Goal: Information Seeking & Learning: Learn about a topic

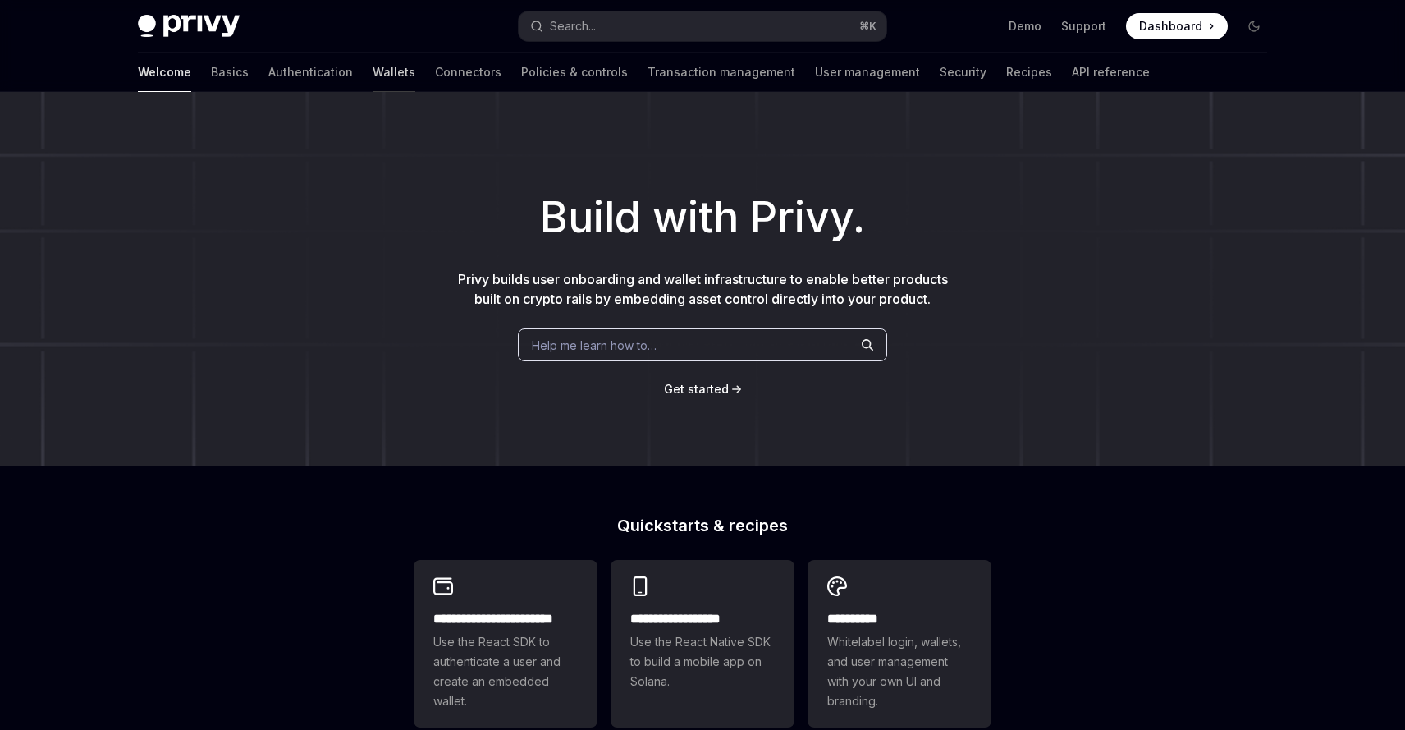
click at [373, 73] on link "Wallets" at bounding box center [394, 72] width 43 height 39
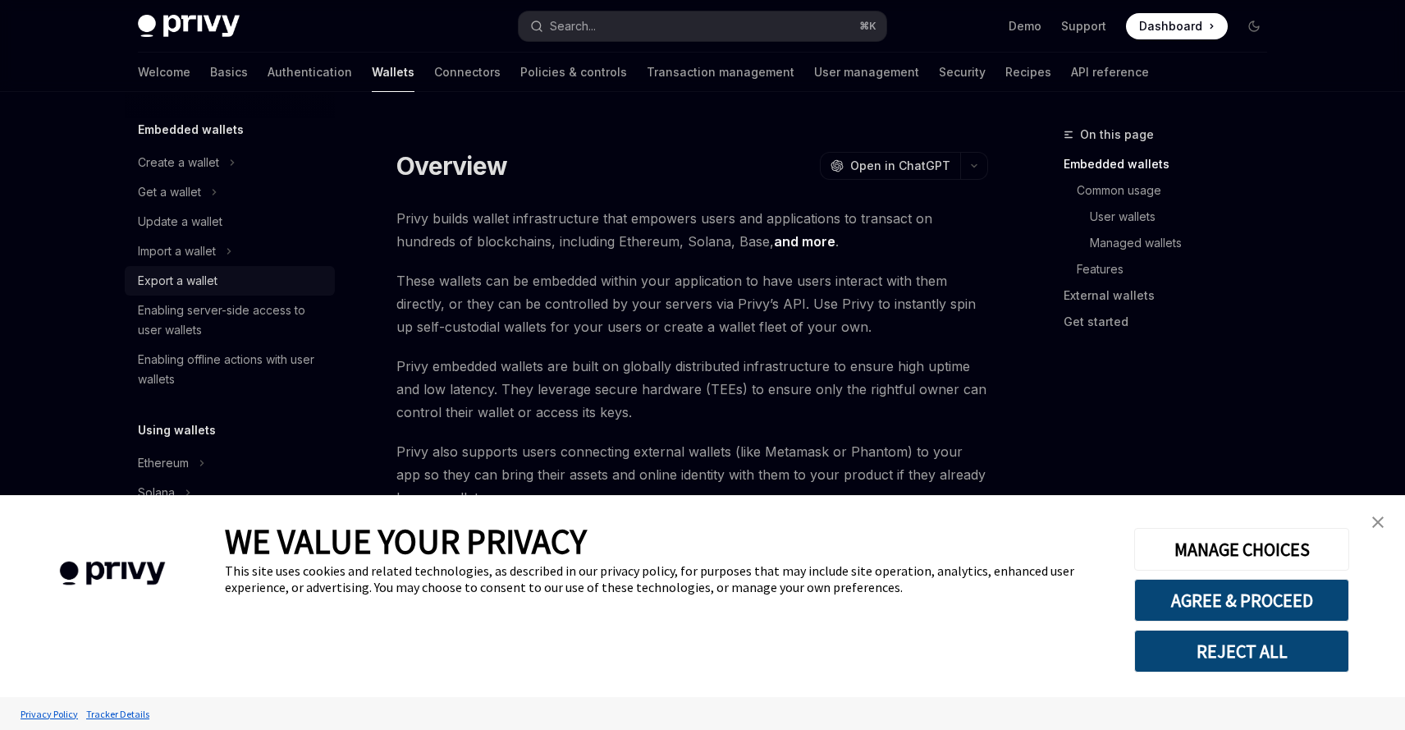
scroll to position [99, 0]
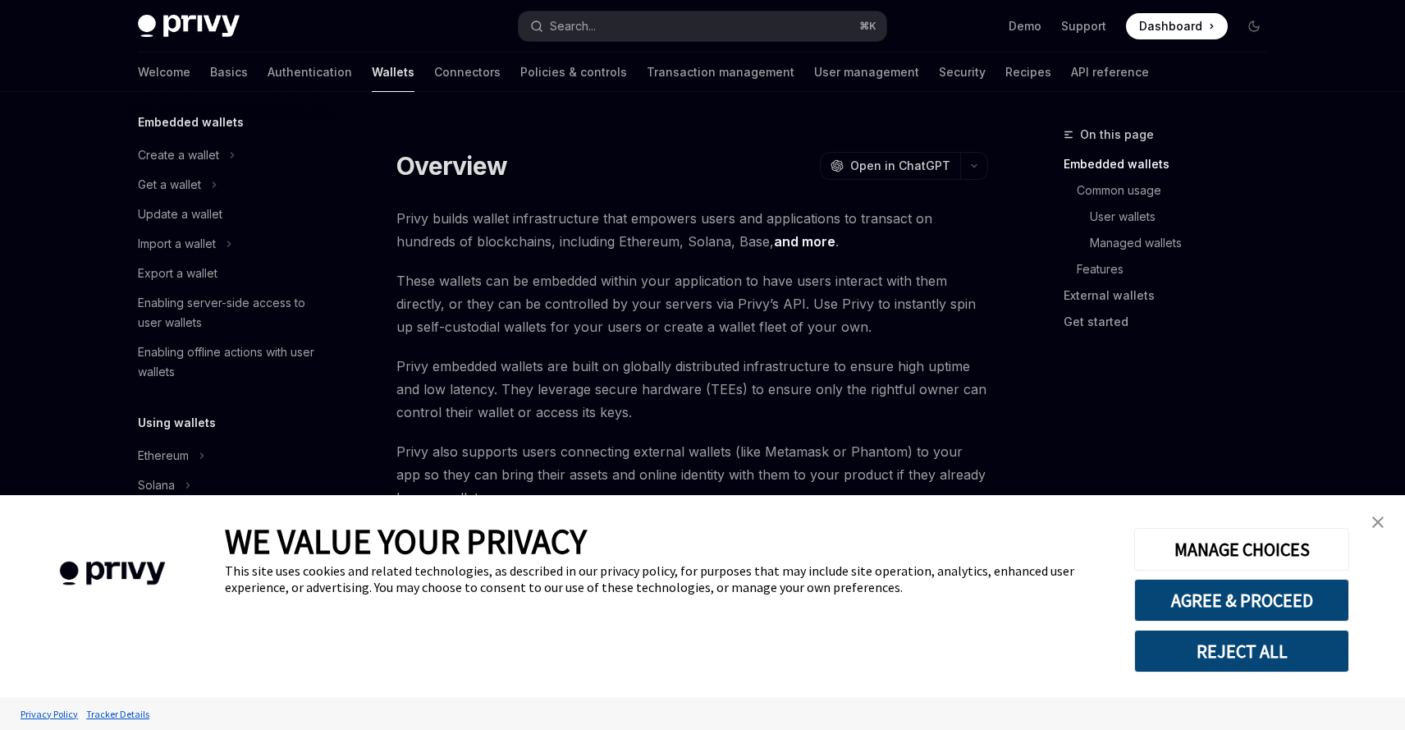
click at [1375, 520] on img "close banner" at bounding box center [1377, 521] width 11 height 11
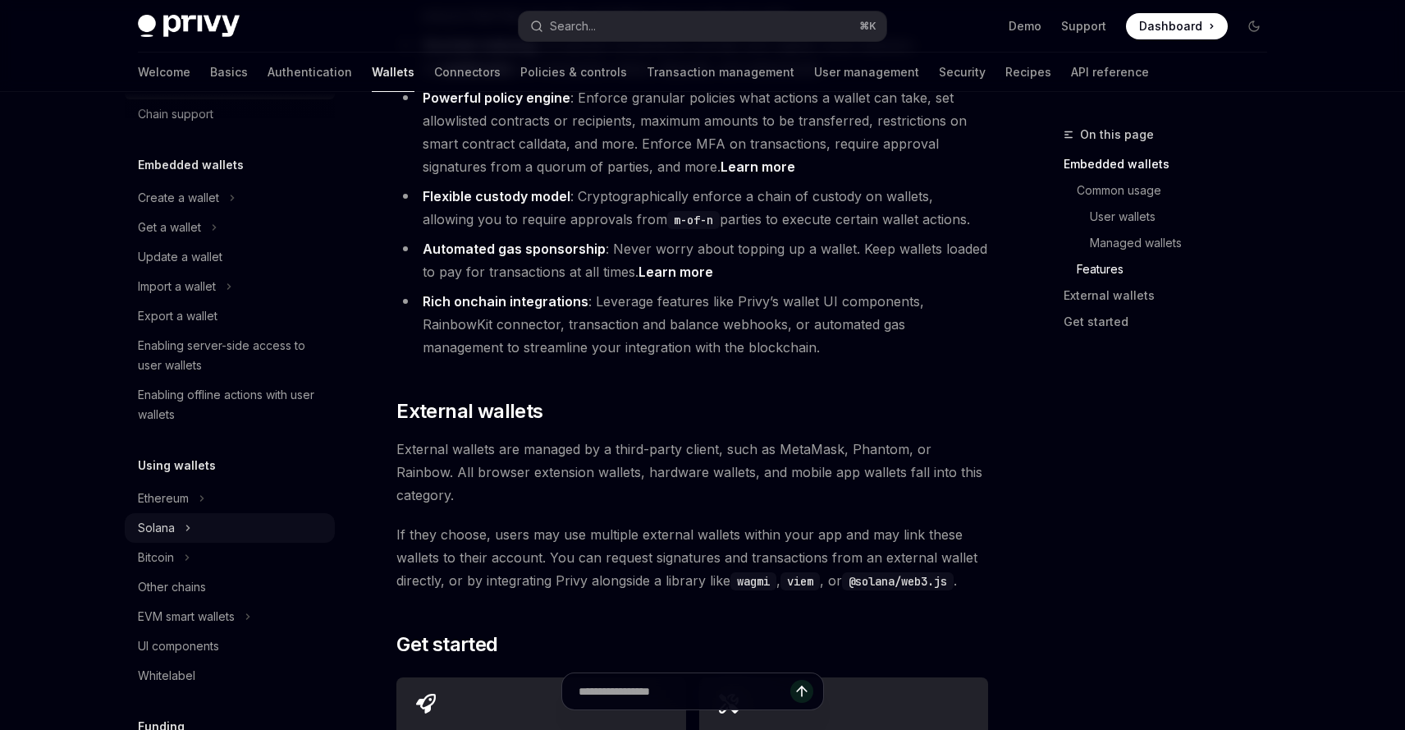
scroll to position [0, 0]
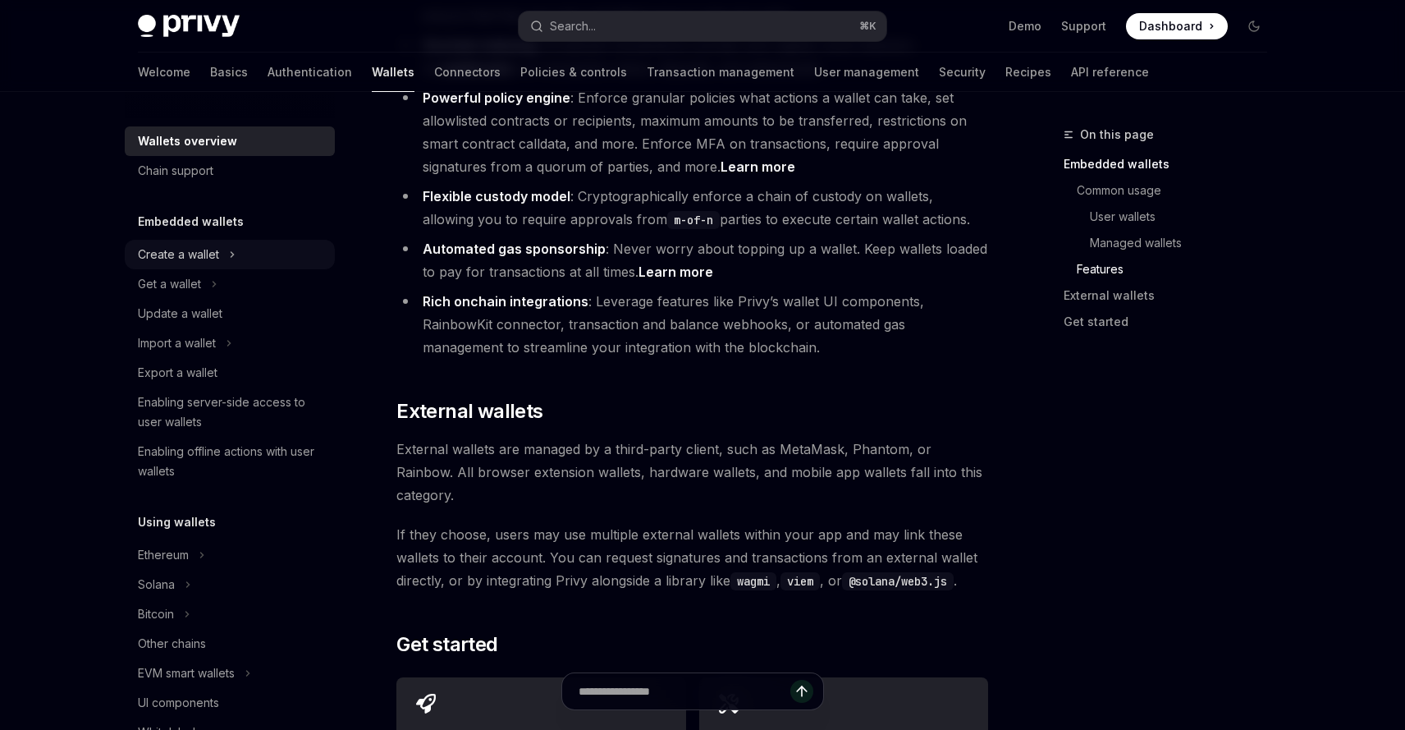
click at [218, 260] on div "Create a wallet" at bounding box center [178, 255] width 81 height 20
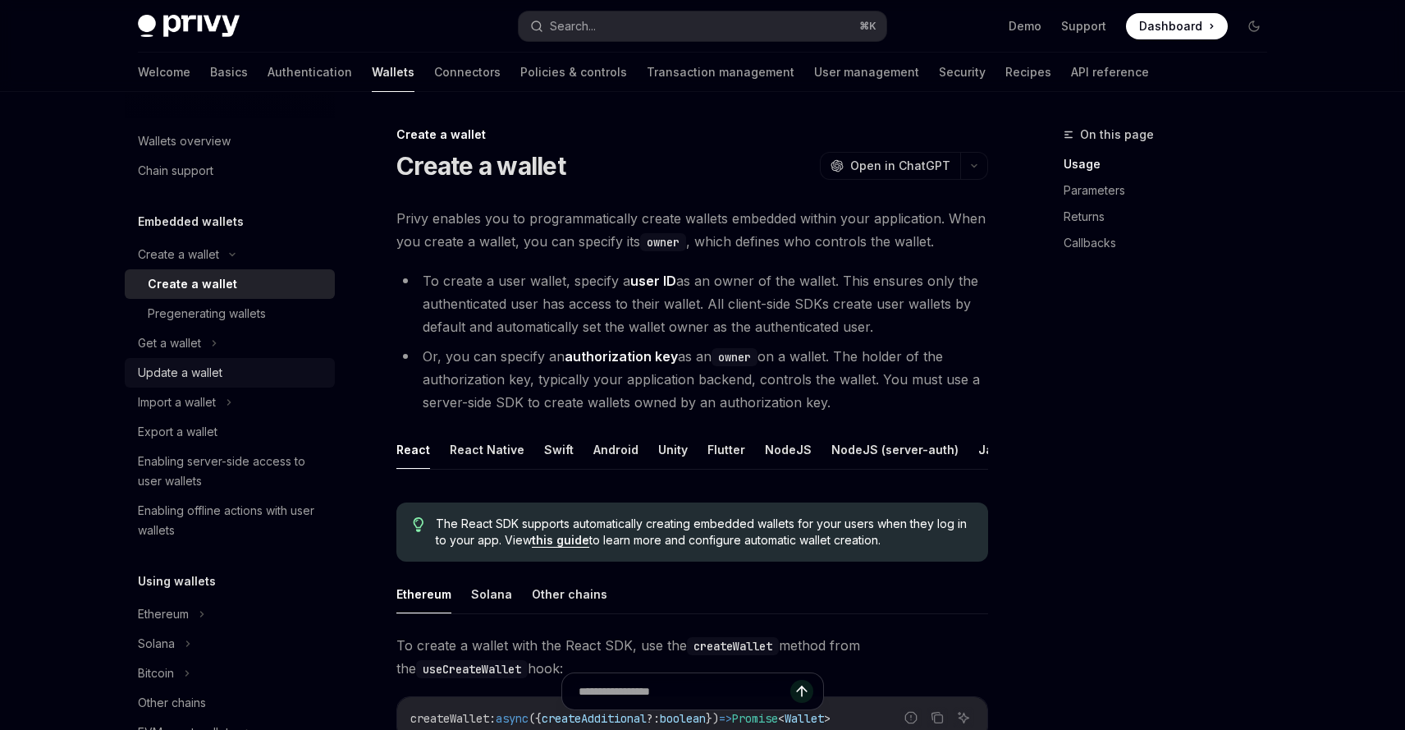
click at [240, 375] on div "Update a wallet" at bounding box center [231, 373] width 187 height 20
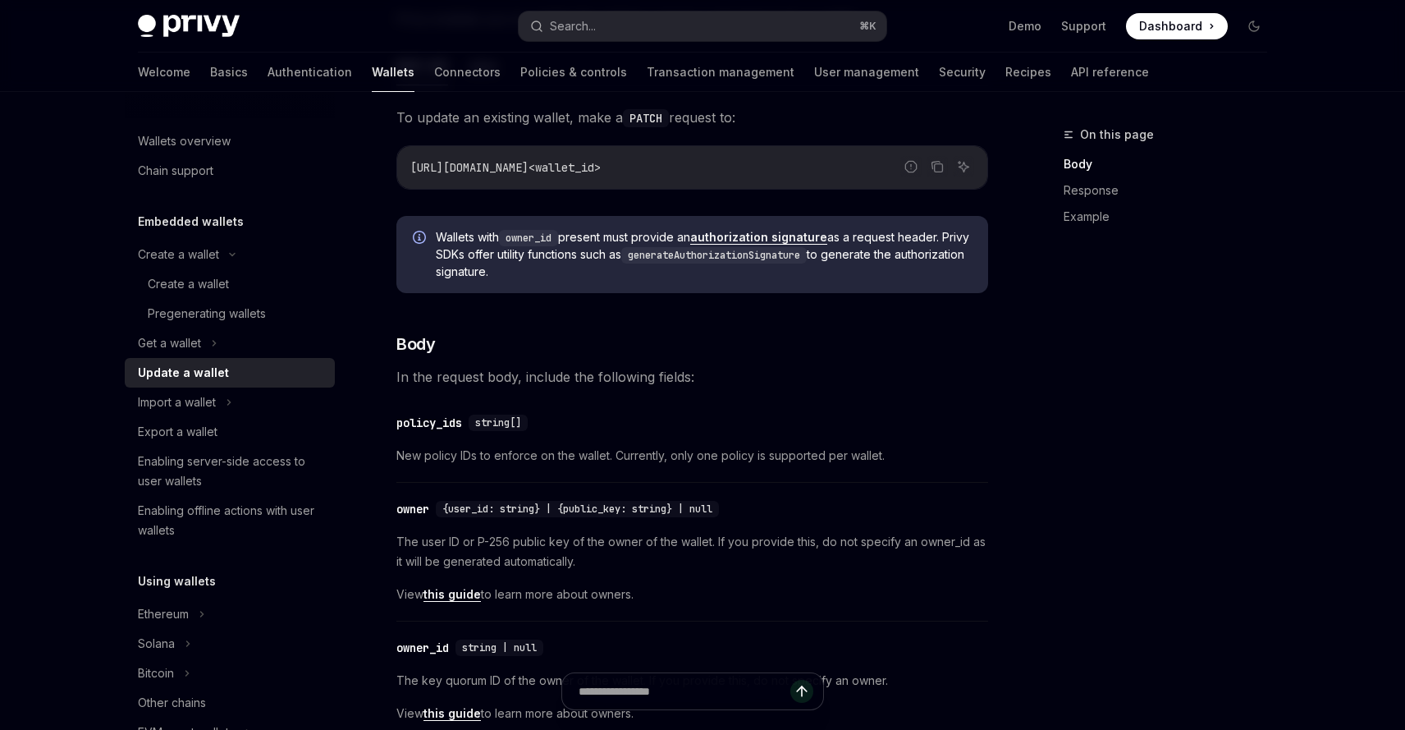
scroll to position [27, 0]
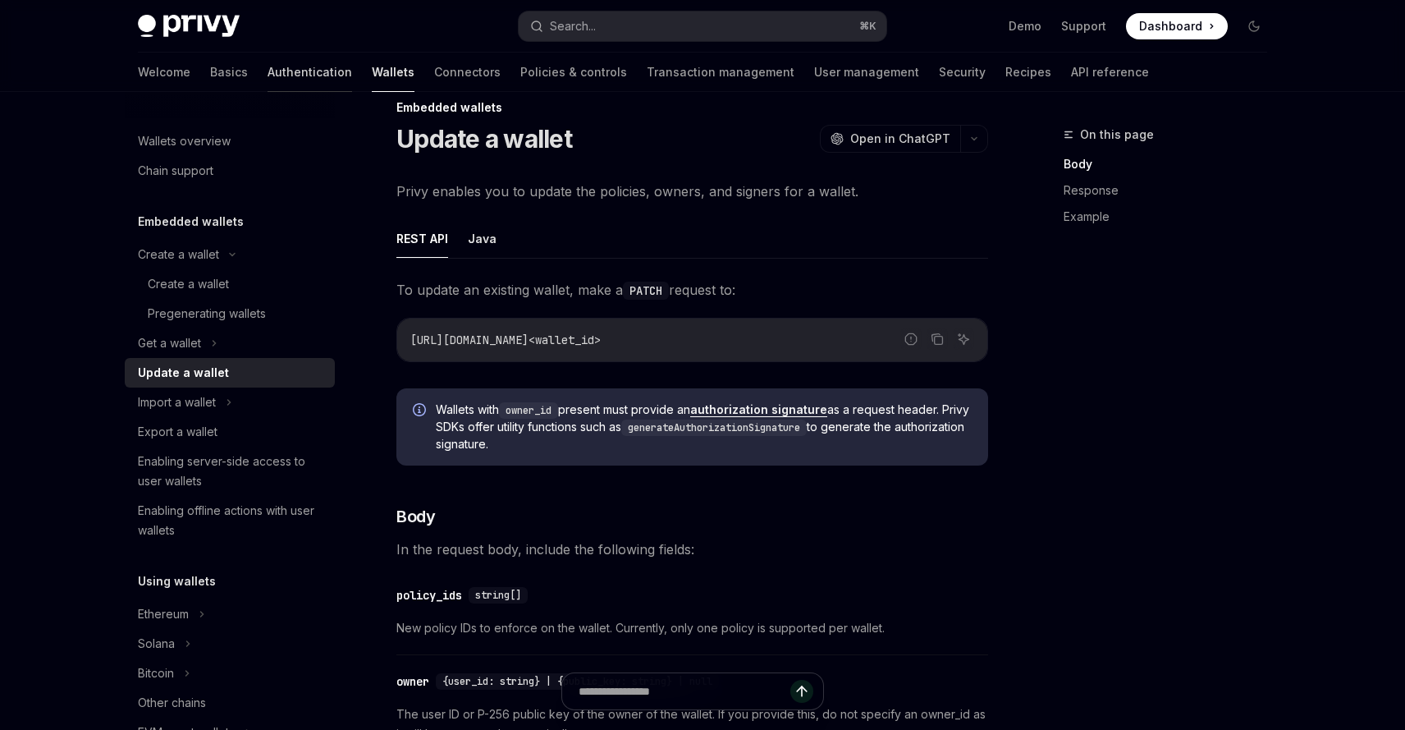
click at [268, 78] on link "Authentication" at bounding box center [310, 72] width 85 height 39
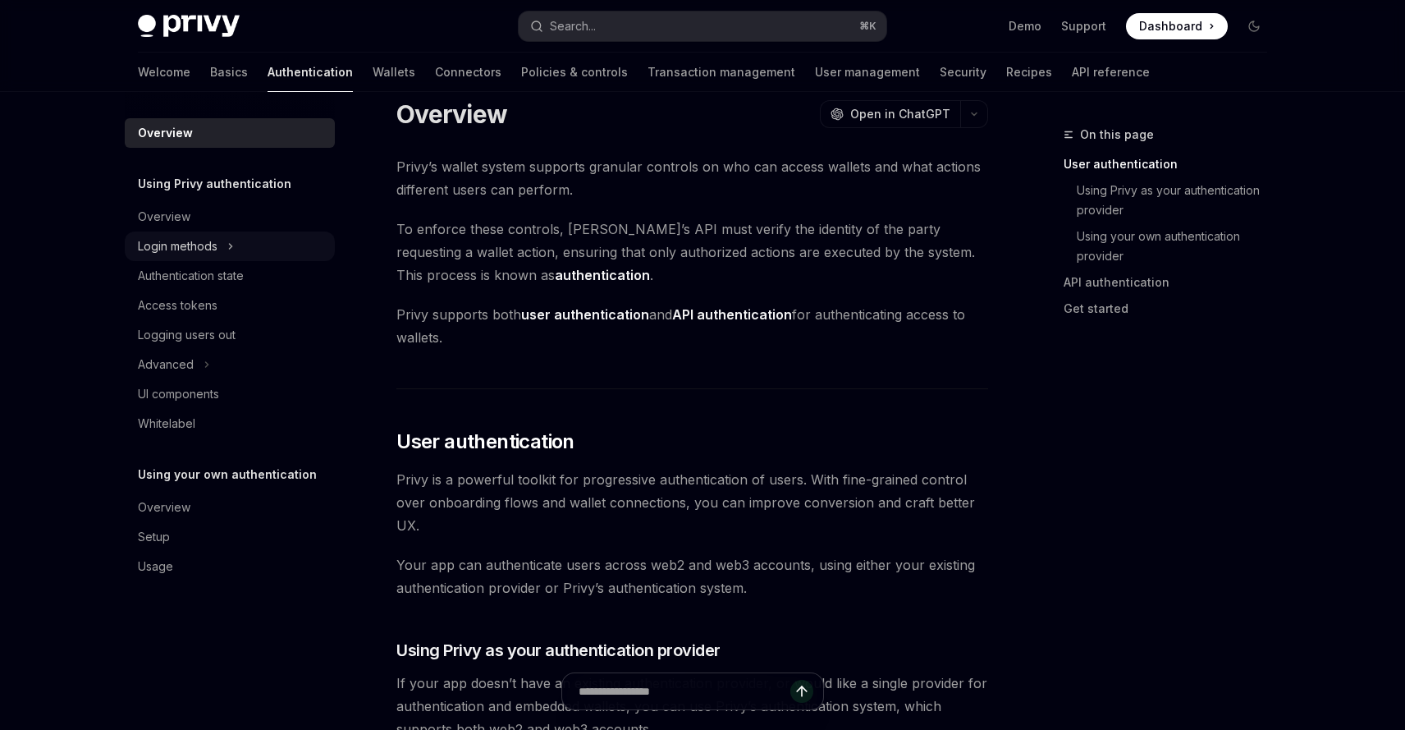
click at [229, 252] on icon at bounding box center [230, 246] width 7 height 20
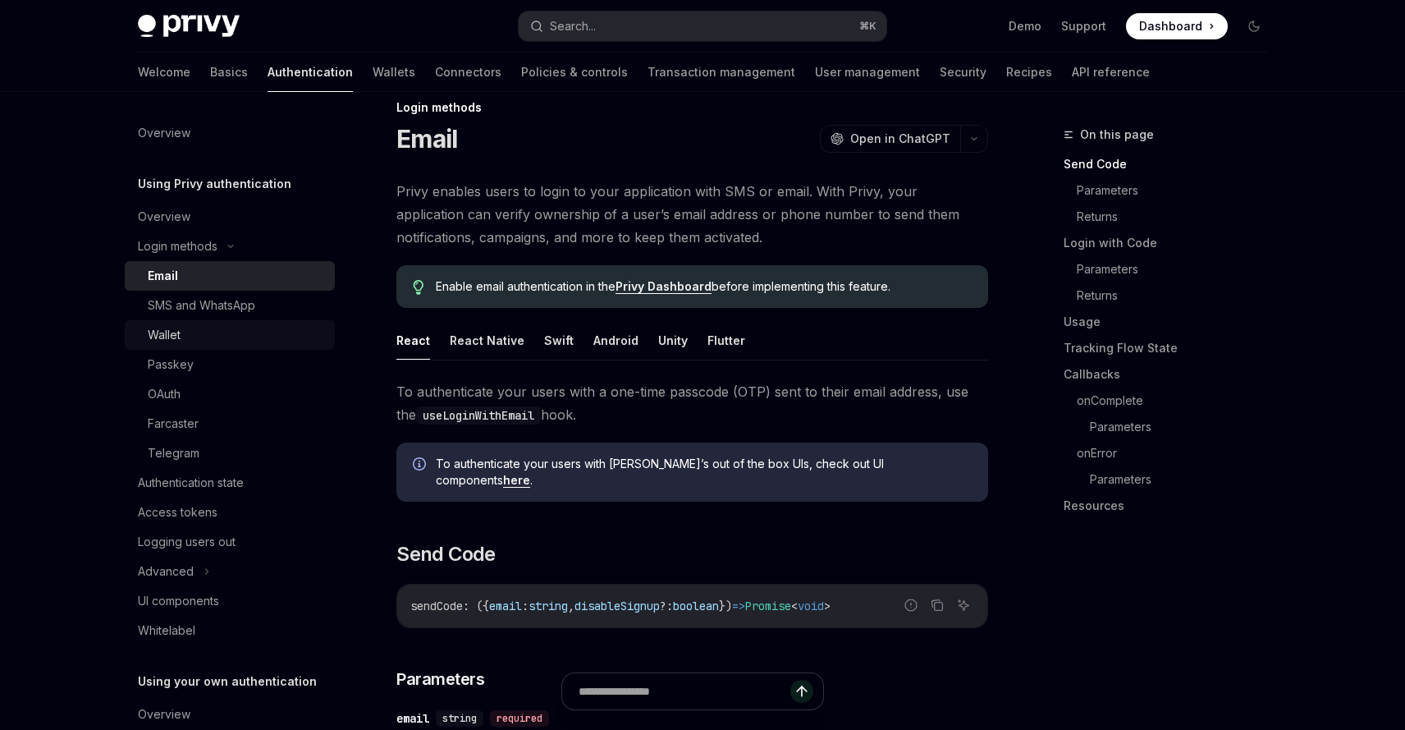
click at [210, 343] on div "Wallet" at bounding box center [236, 335] width 177 height 20
type textarea "*"
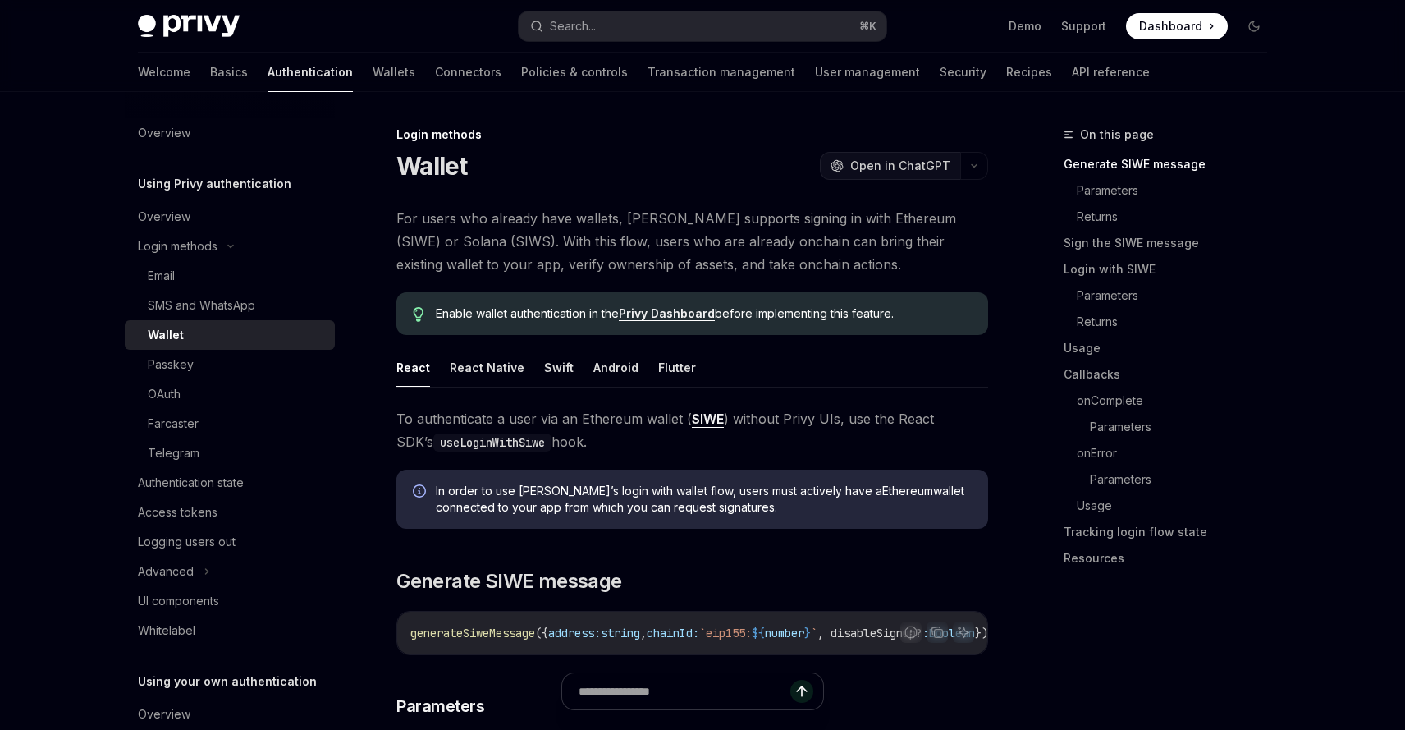
click at [900, 170] on span "Open in ChatGPT" at bounding box center [900, 166] width 100 height 16
type textarea "*"
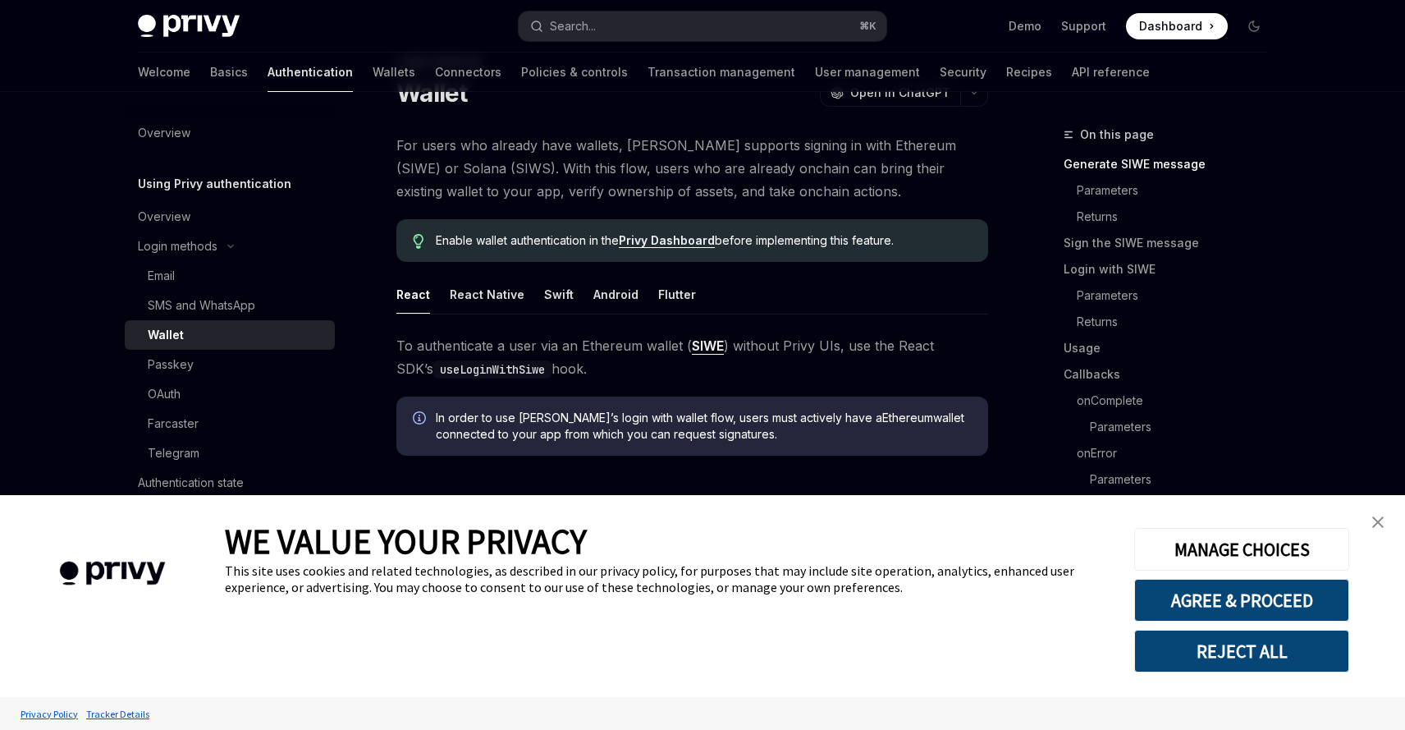
scroll to position [9, 0]
